Goal: Task Accomplishment & Management: Use online tool/utility

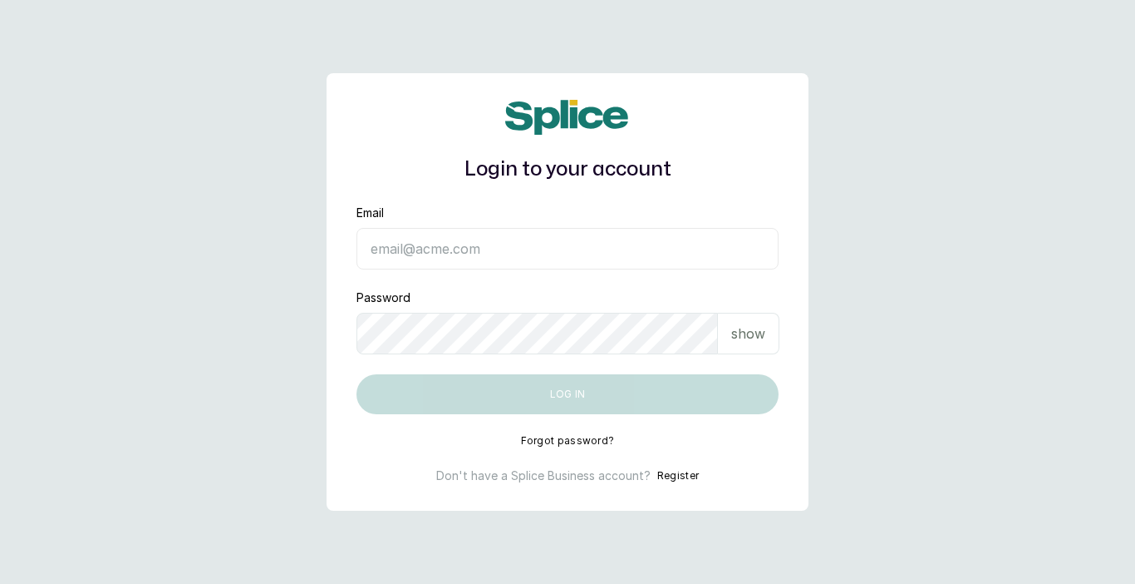
type input "[EMAIL_ADDRESS][DOMAIN_NAME]"
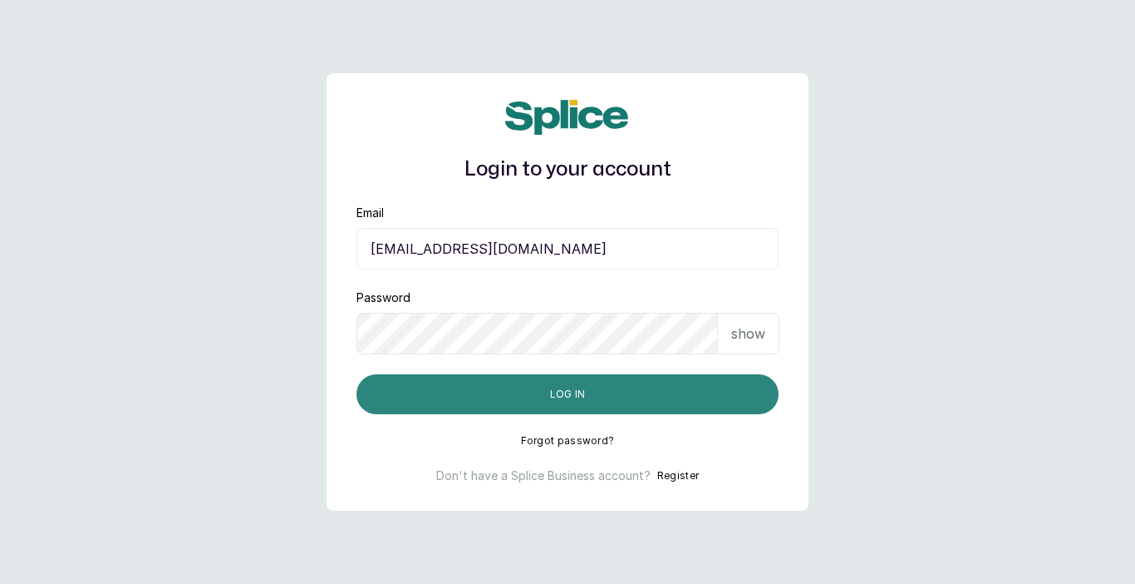
click at [667, 387] on button "Log in" at bounding box center [568, 394] width 422 height 40
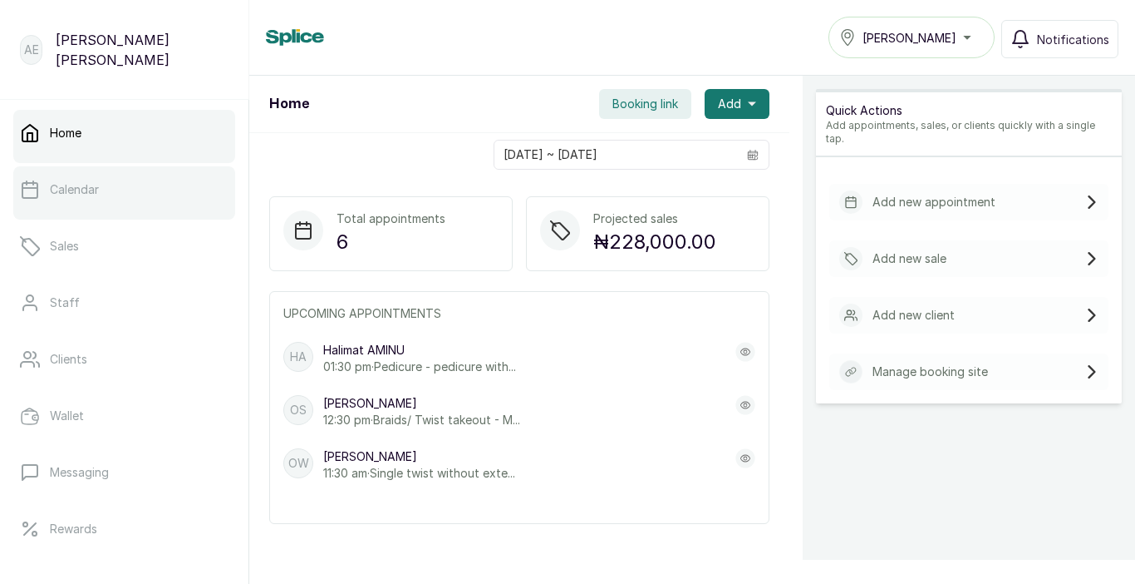
click at [73, 180] on link "Calendar" at bounding box center [124, 189] width 222 height 47
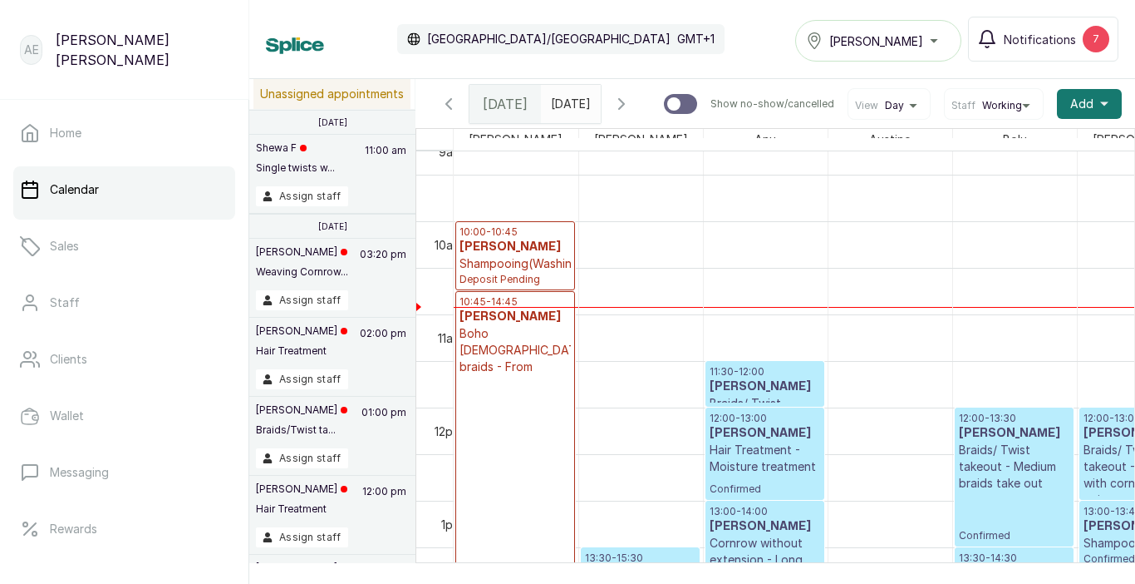
click at [916, 123] on div "[DATE] [DATE] Show no-show/cancelled View Day Staff Working Add +" at bounding box center [776, 103] width 720 height 49
